Goal: Task Accomplishment & Management: Complete application form

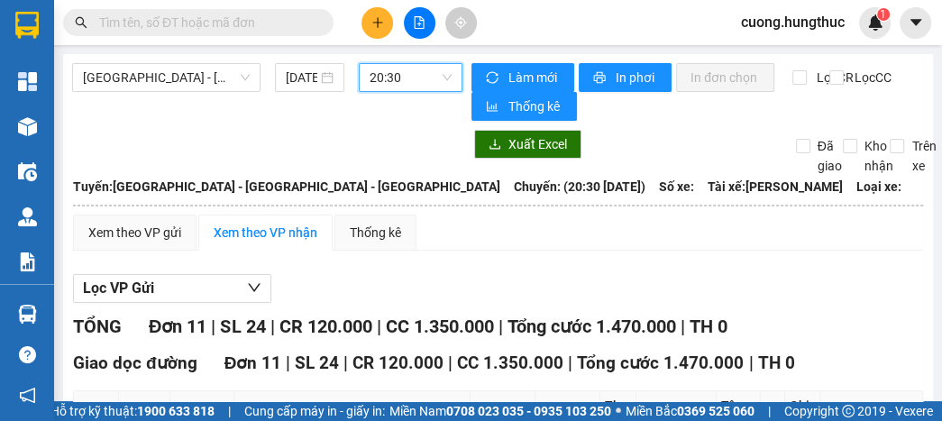
click at [377, 23] on icon "plus" at bounding box center [377, 22] width 1 height 10
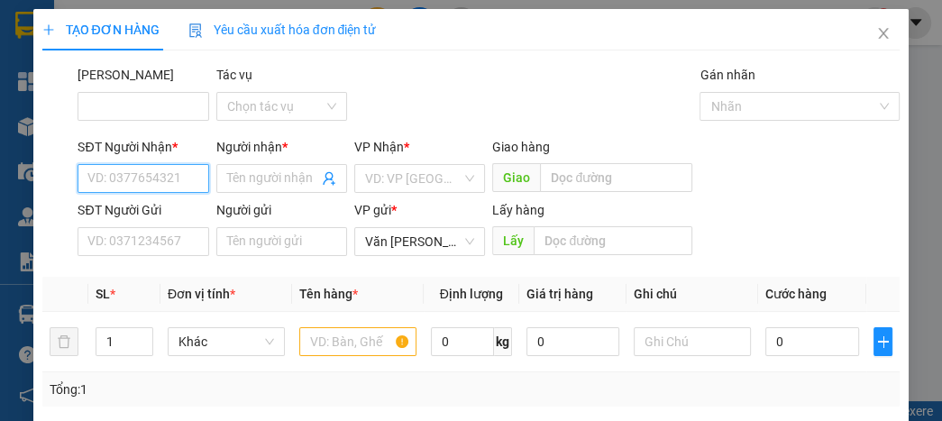
click at [134, 188] on input "SĐT Người Nhận *" at bounding box center [143, 178] width 131 height 29
click at [148, 160] on div "SĐT Người Nhận *" at bounding box center [143, 150] width 131 height 27
click at [156, 177] on input "SĐT Người Nhận *" at bounding box center [143, 178] width 131 height 29
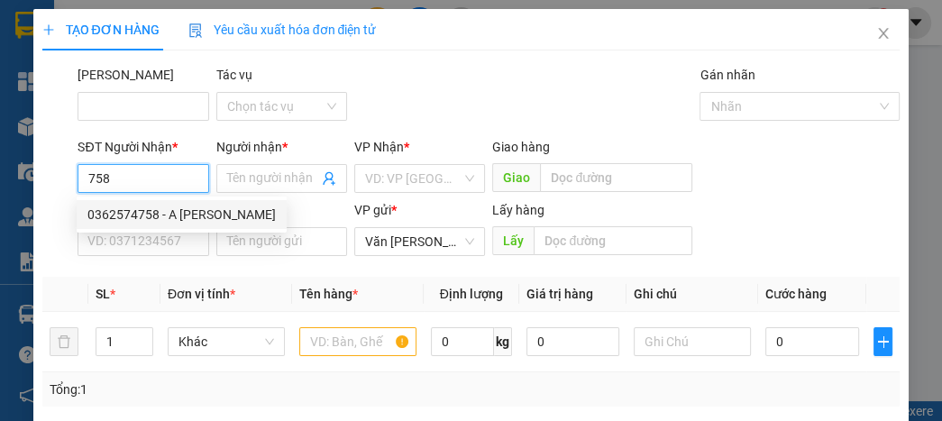
click at [166, 216] on div "0362574758 - A [PERSON_NAME]" at bounding box center [181, 215] width 188 height 20
type input "0362574758"
type input "A ngọc"
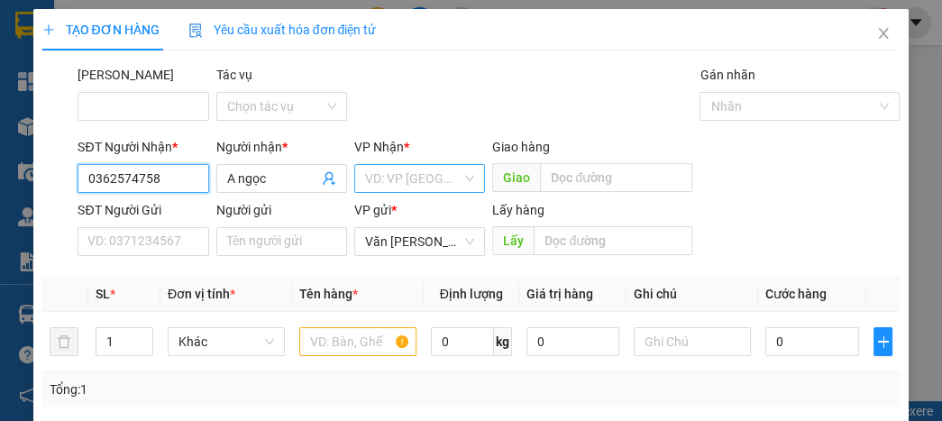
type input "0362574758"
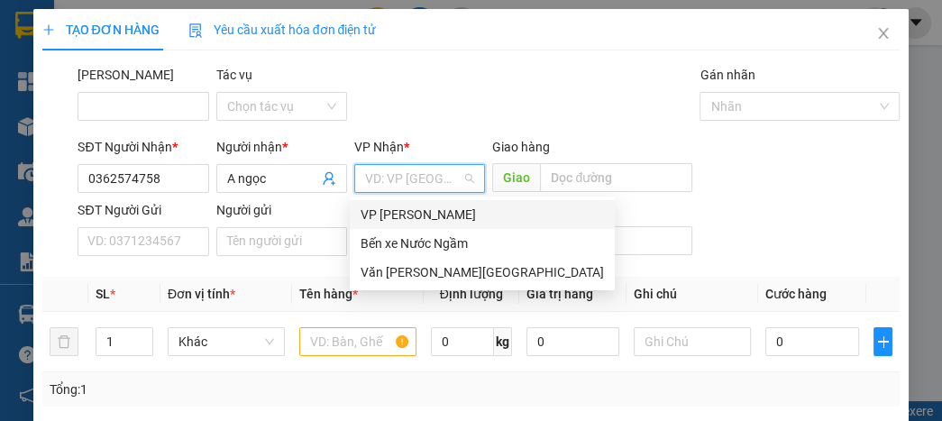
click at [450, 180] on input "search" at bounding box center [413, 178] width 96 height 27
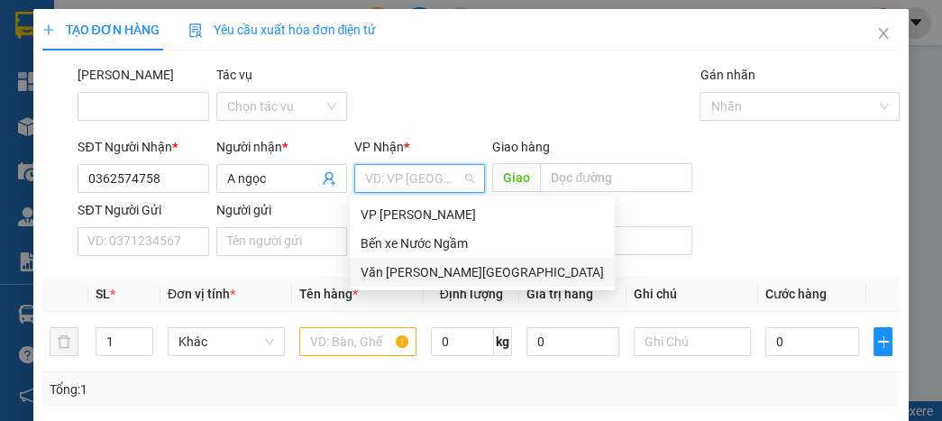
click at [433, 269] on div "Văn [PERSON_NAME][GEOGRAPHIC_DATA]" at bounding box center [482, 272] width 243 height 20
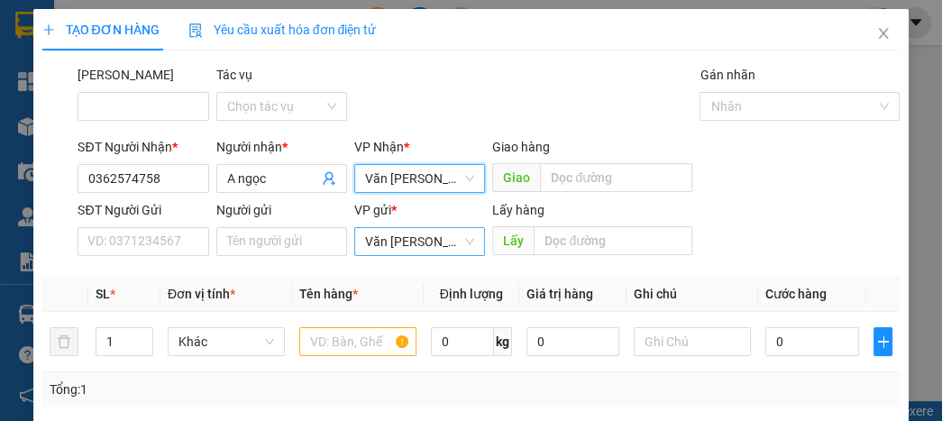
click at [418, 234] on span "Văn [PERSON_NAME][GEOGRAPHIC_DATA]" at bounding box center [419, 241] width 109 height 27
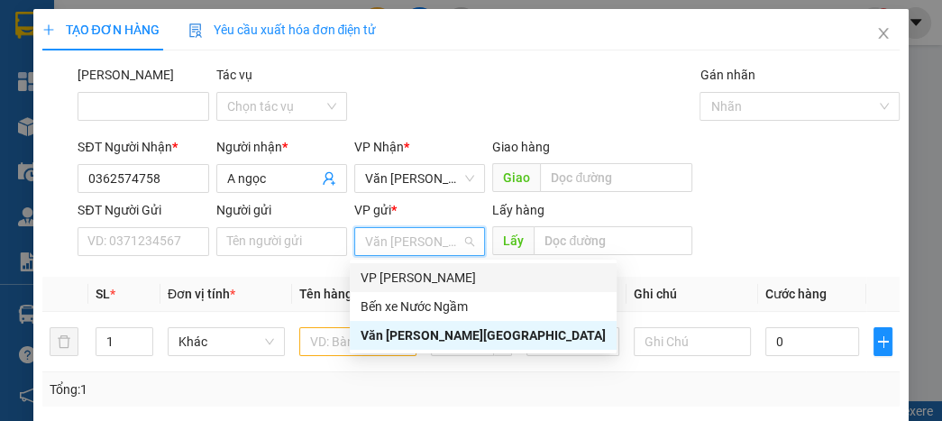
click at [415, 279] on div "VP [PERSON_NAME]" at bounding box center [483, 278] width 245 height 20
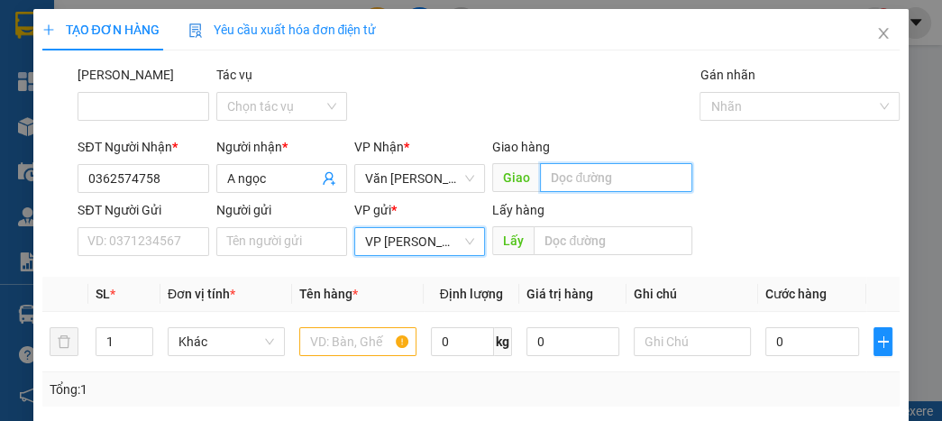
click at [566, 170] on input "text" at bounding box center [616, 177] width 152 height 29
type input "nghĩa thái"
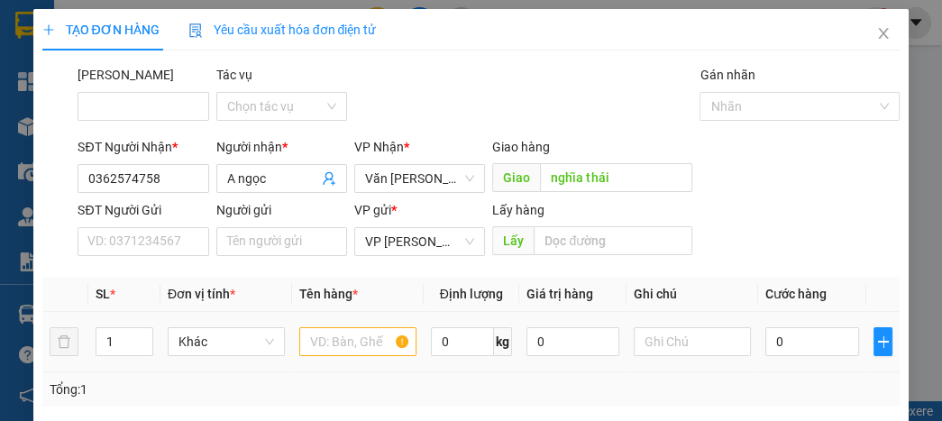
click at [327, 357] on div at bounding box center [357, 342] width 117 height 36
click at [325, 350] on input "text" at bounding box center [357, 341] width 117 height 29
type input "a"
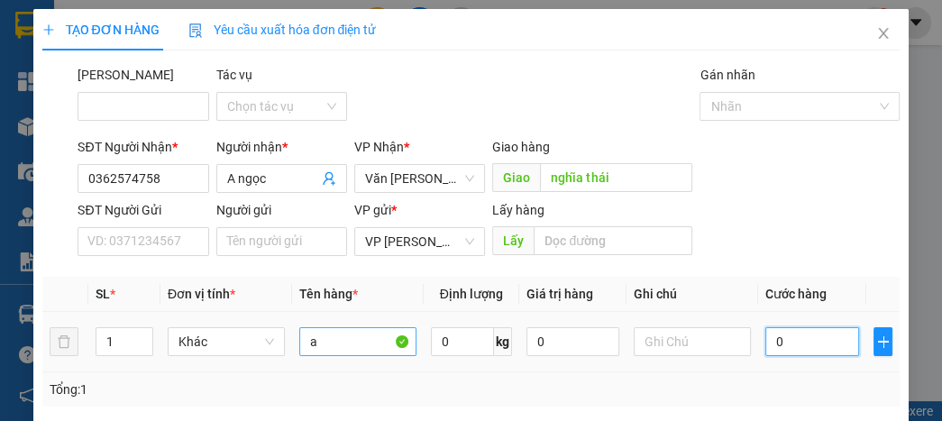
type input "70"
type input "7o0"
type input "0"
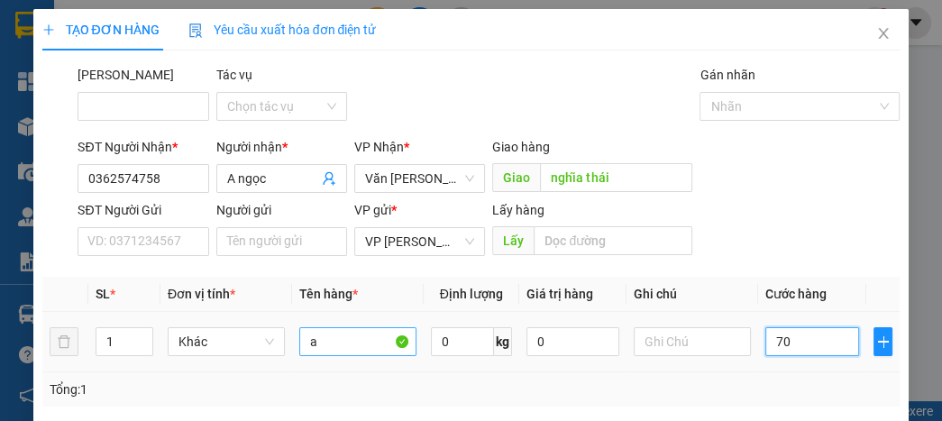
type input "0"
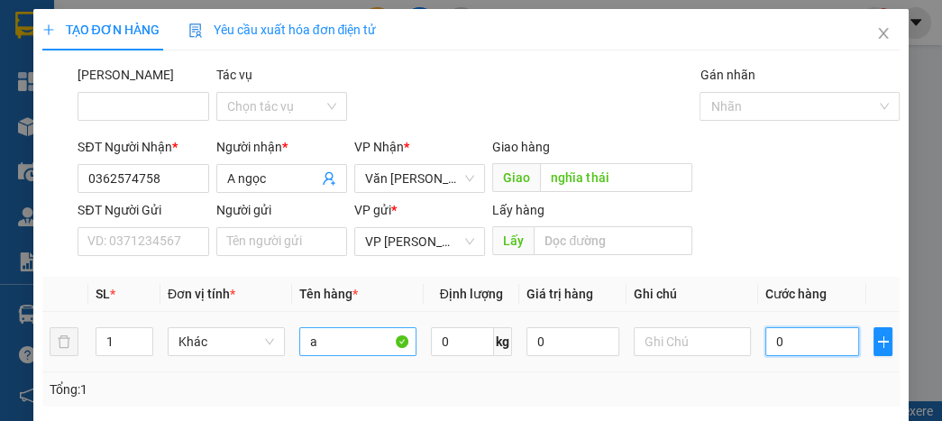
scroll to position [0, 0]
type input "70"
click at [792, 339] on input "70" at bounding box center [811, 341] width 93 height 29
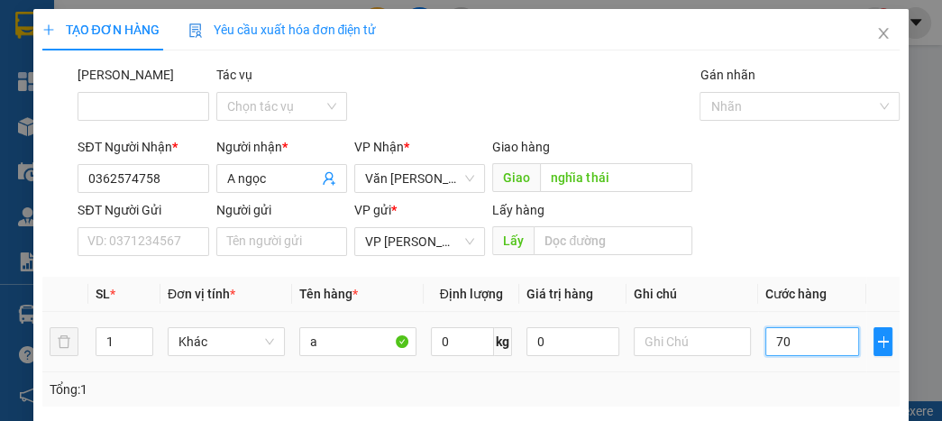
type input "700"
type input "7.000"
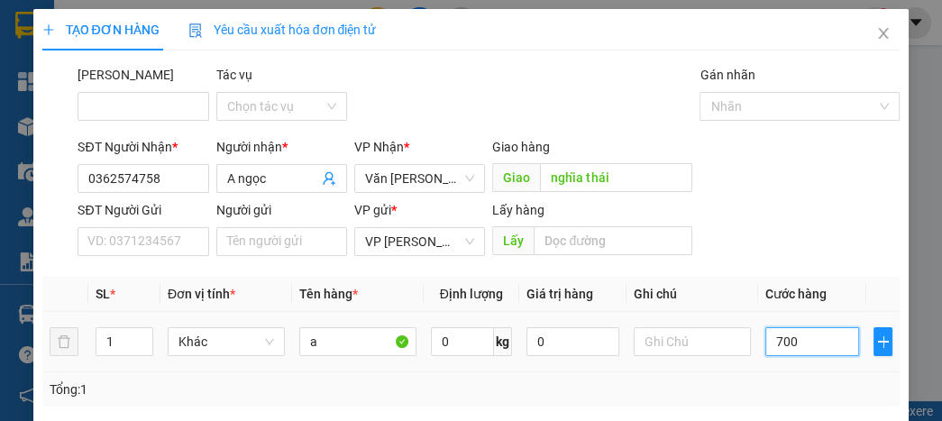
type input "7.000"
type input "70.000"
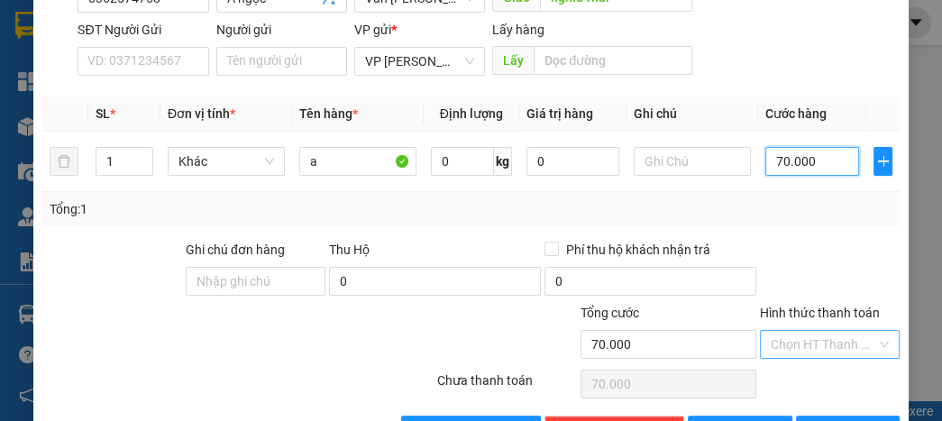
scroll to position [237, 0]
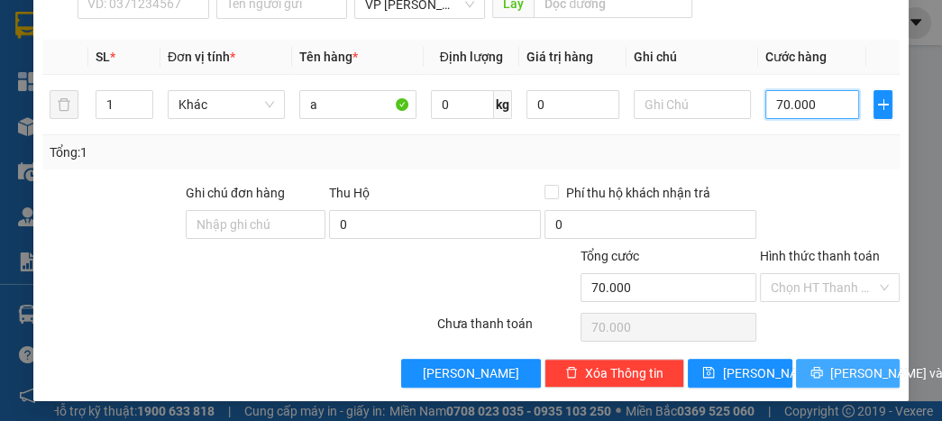
type input "70.000"
click at [855, 366] on span "[PERSON_NAME] và In" at bounding box center [893, 373] width 126 height 20
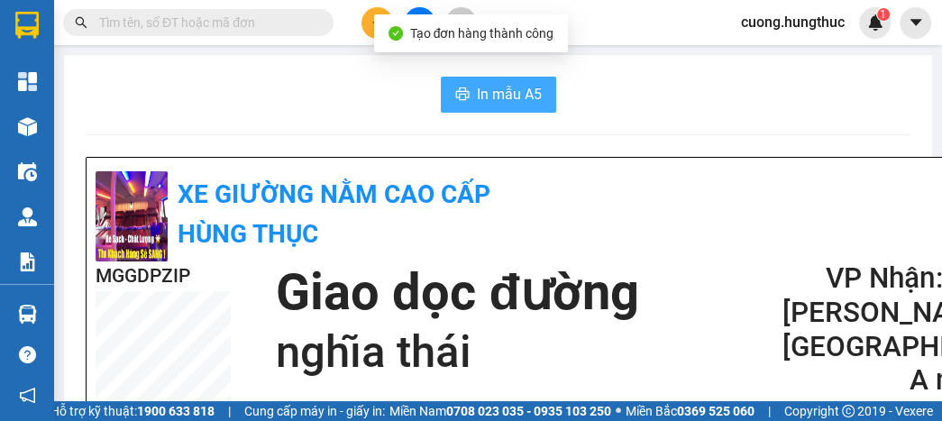
click at [469, 94] on button "In mẫu A5" at bounding box center [498, 95] width 115 height 36
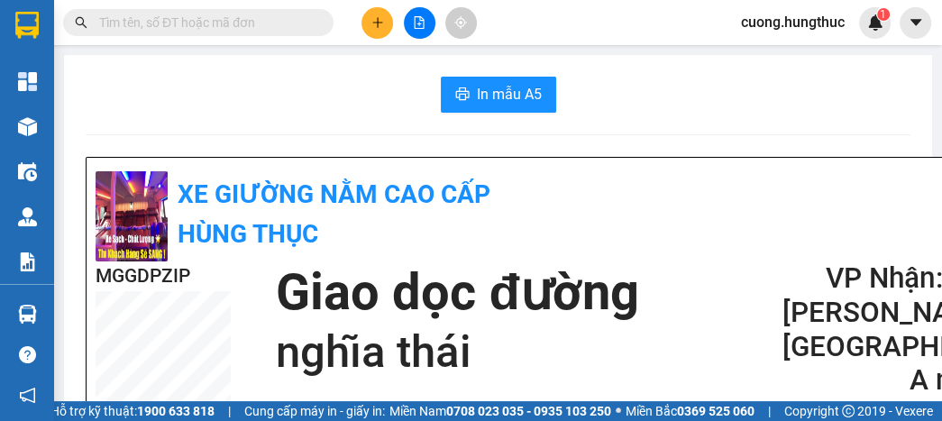
scroll to position [107, 0]
click at [411, 29] on button at bounding box center [420, 23] width 32 height 32
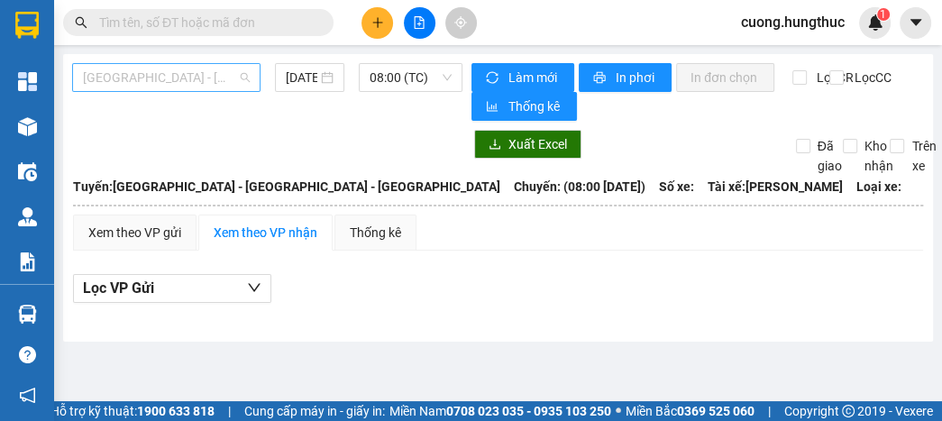
click at [213, 83] on span "[GEOGRAPHIC_DATA] - [GEOGRAPHIC_DATA] - [GEOGRAPHIC_DATA]" at bounding box center [166, 77] width 167 height 27
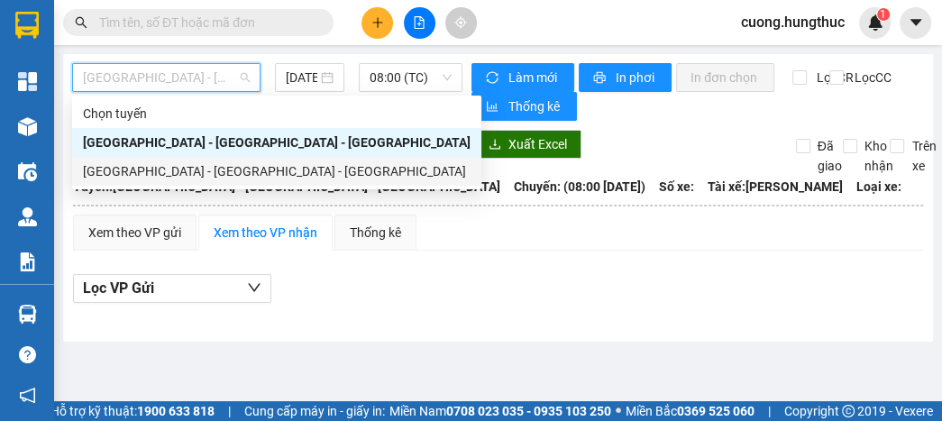
click at [206, 168] on div "[GEOGRAPHIC_DATA] - [GEOGRAPHIC_DATA] - [GEOGRAPHIC_DATA]" at bounding box center [277, 171] width 388 height 20
type input "[DATE]"
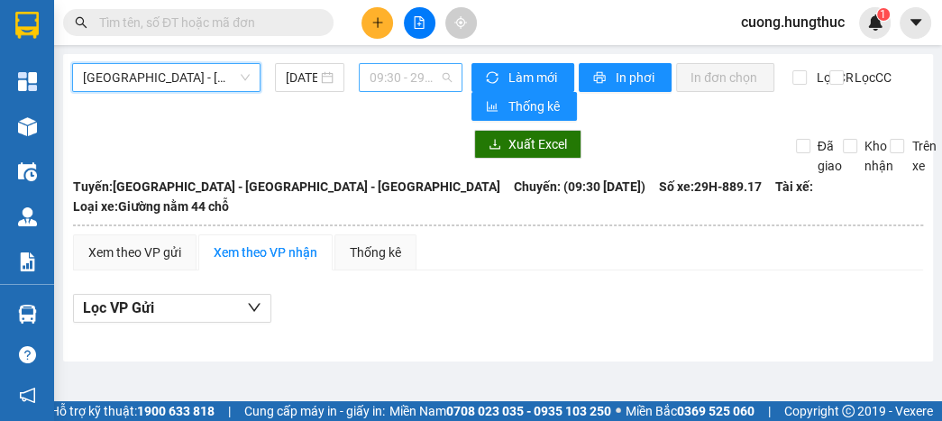
click at [444, 82] on span "09:30 - 29H-889.17" at bounding box center [411, 77] width 82 height 27
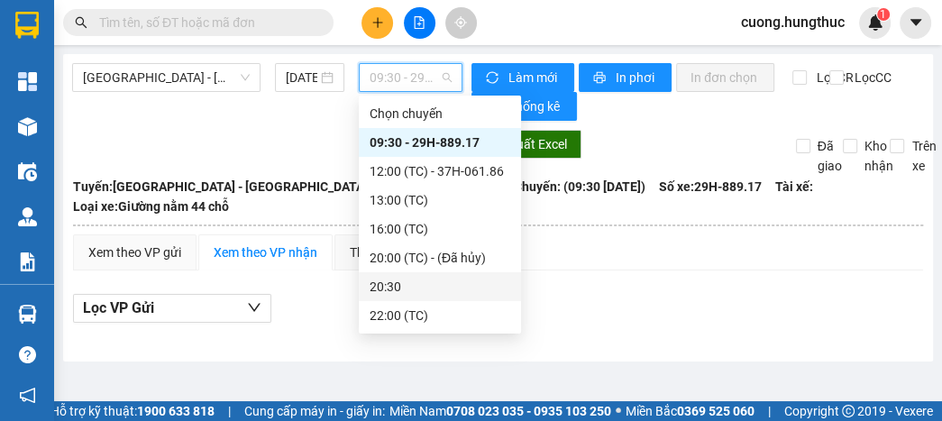
click at [409, 289] on div "20:30" at bounding box center [440, 287] width 141 height 20
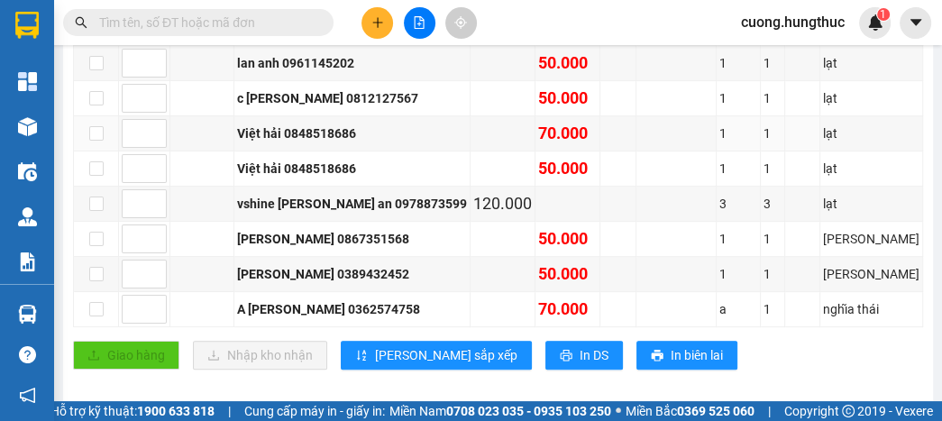
scroll to position [537, 0]
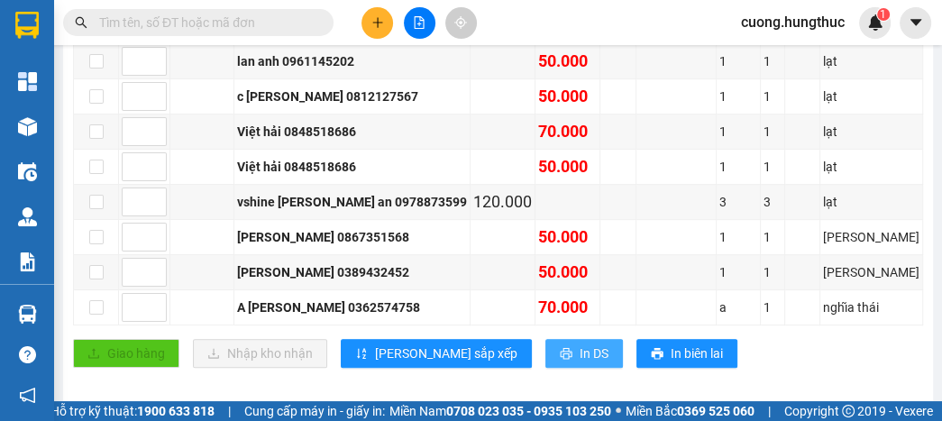
drag, startPoint x: 505, startPoint y: 320, endPoint x: 480, endPoint y: 318, distance: 25.3
click at [580, 344] on span "In DS" at bounding box center [594, 354] width 29 height 20
